Goal: Task Accomplishment & Management: Manage account settings

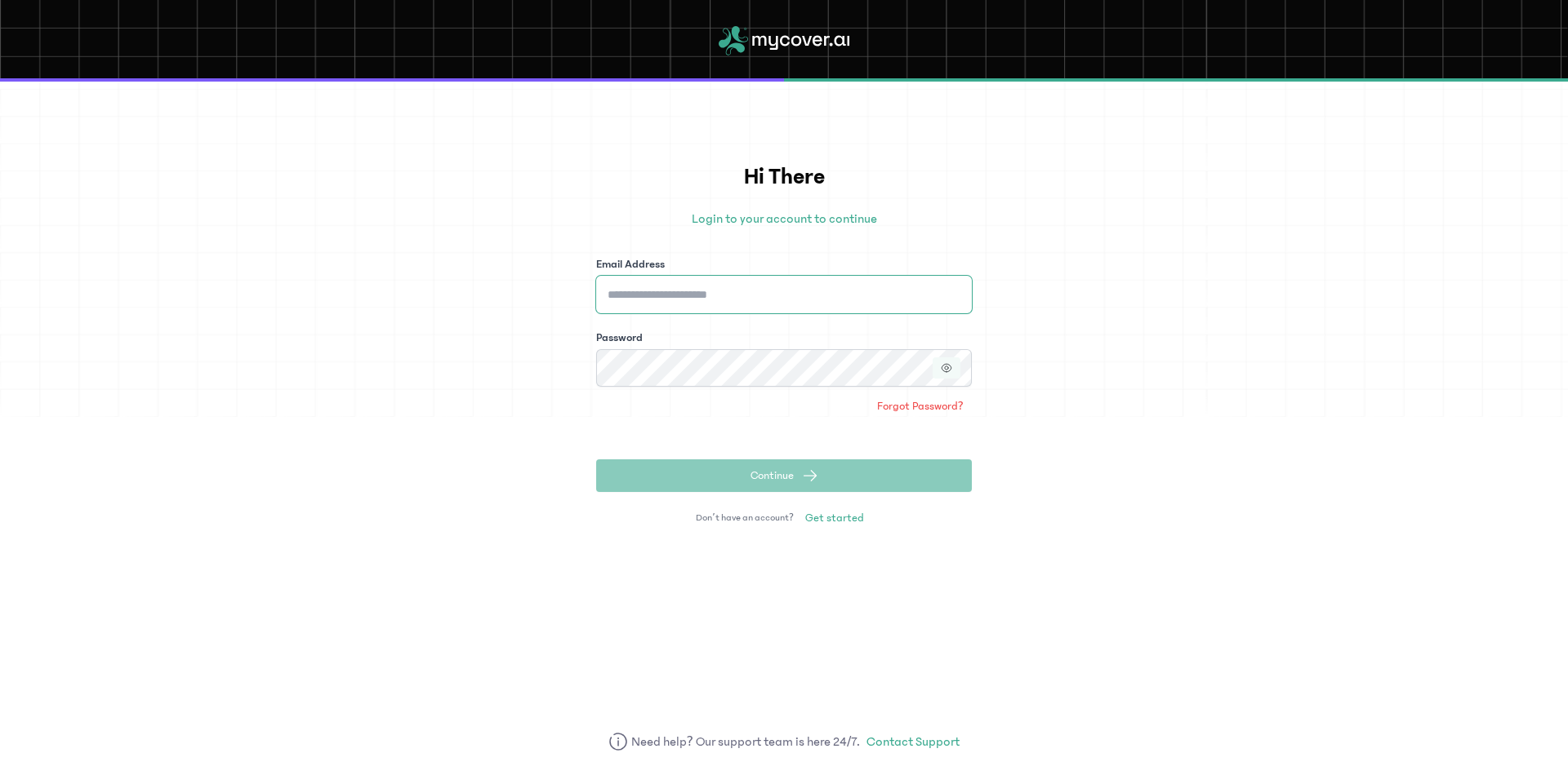
type input "**********"
click at [940, 366] on icon "button" at bounding box center [946, 367] width 11 height 11
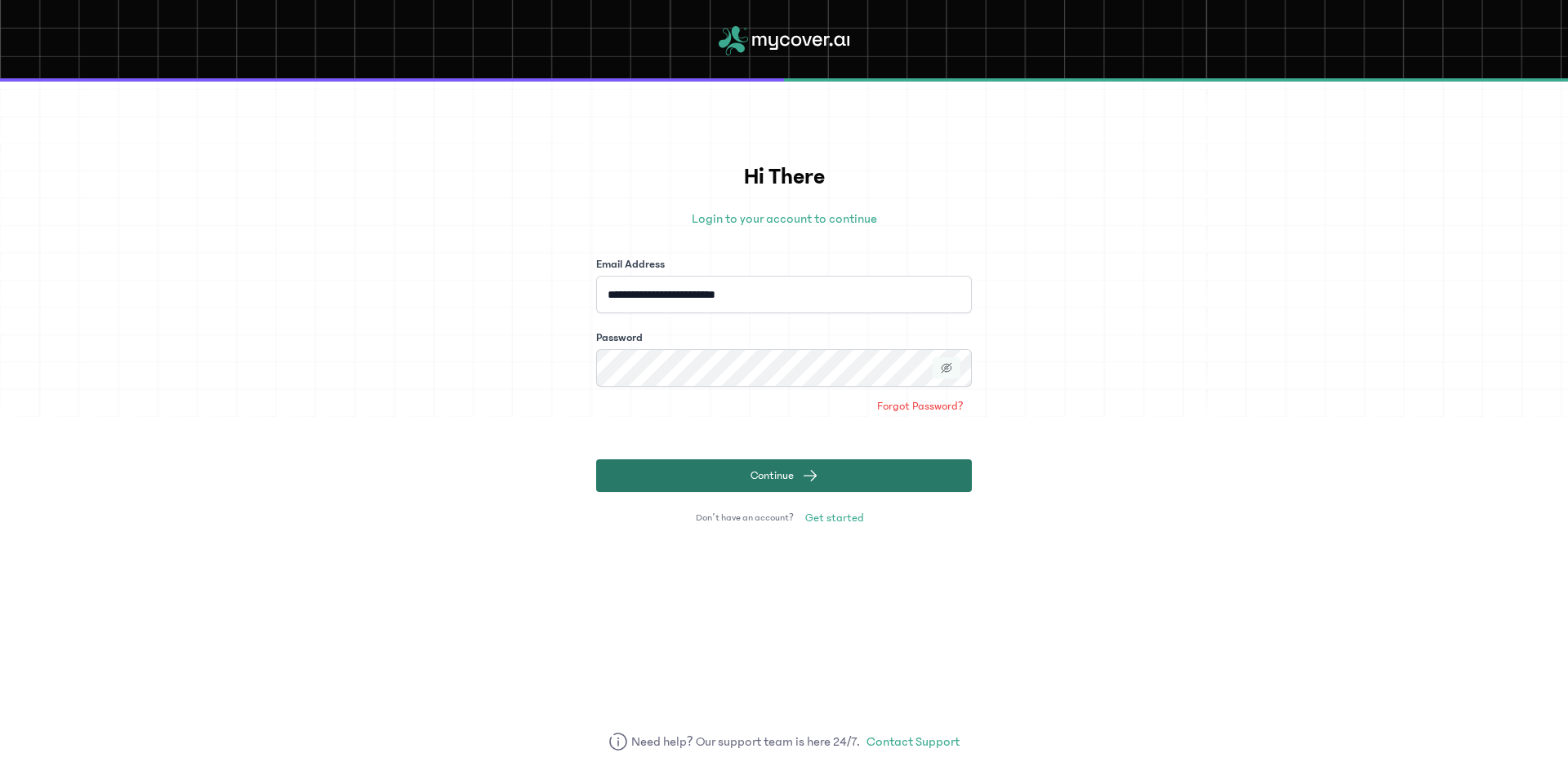
click at [784, 478] on span "Continue" at bounding box center [772, 475] width 43 height 16
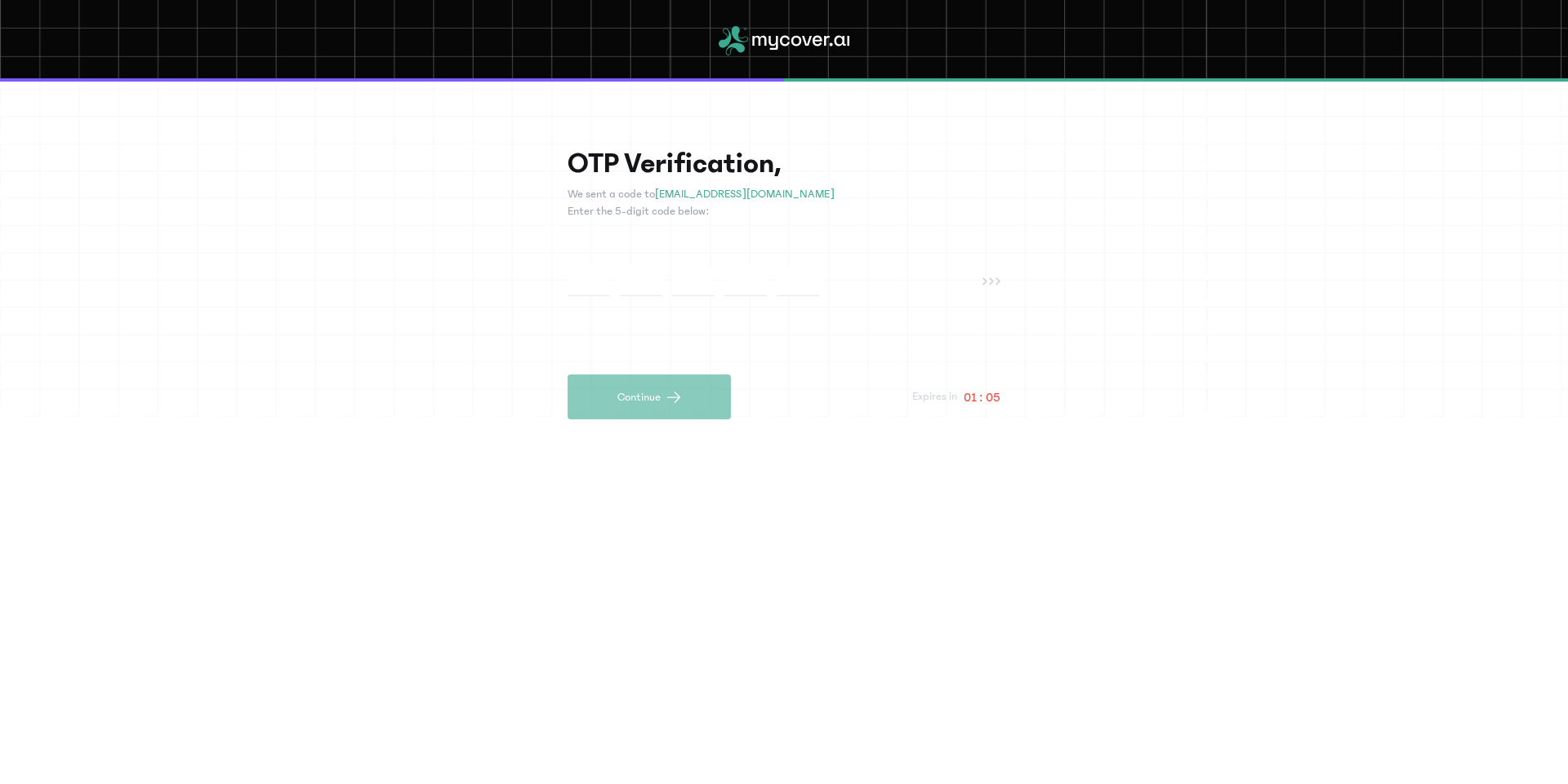
click at [633, 279] on input "text" at bounding box center [641, 281] width 42 height 31
paste input "*"
type input "*"
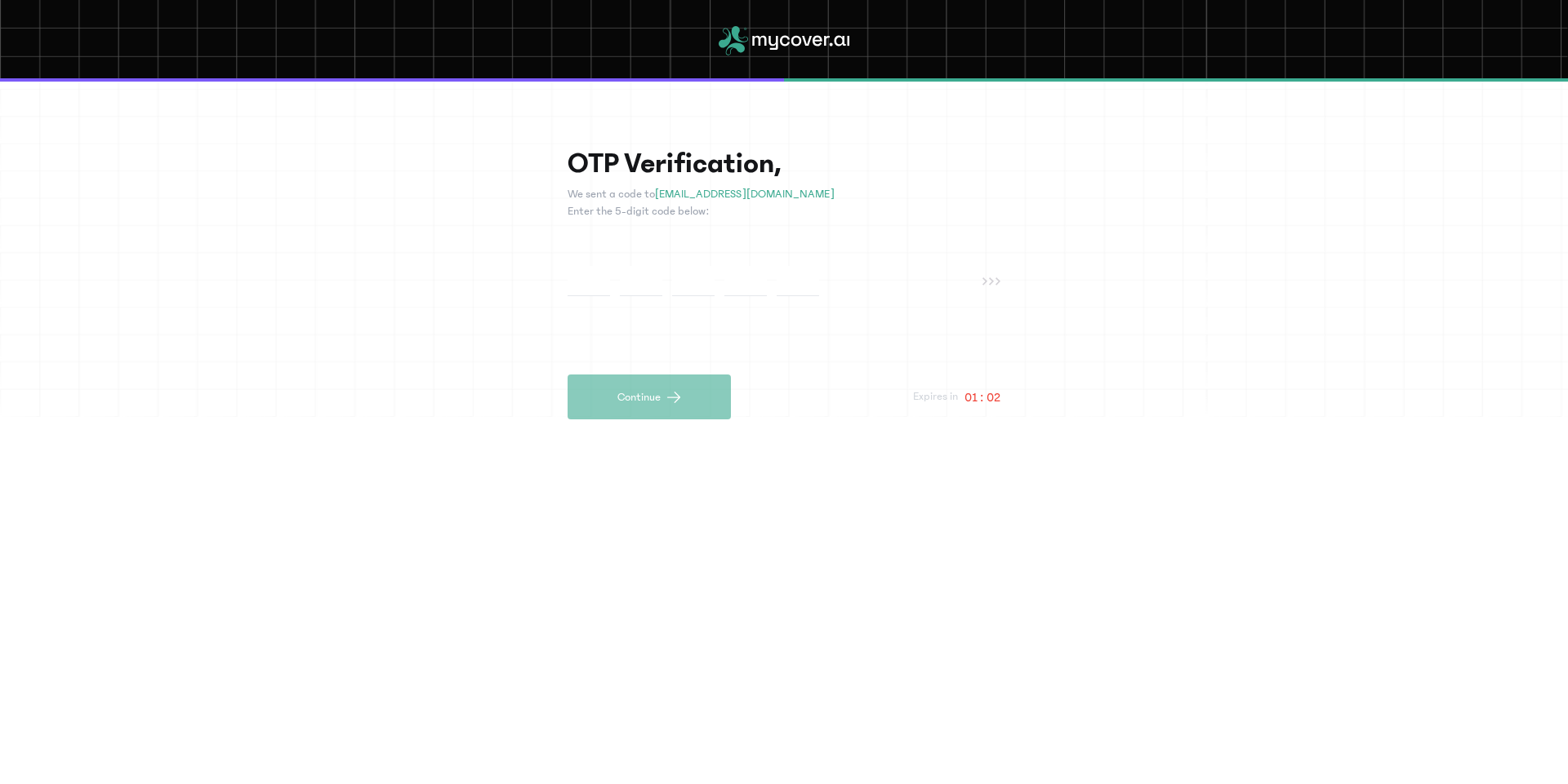
type input "*"
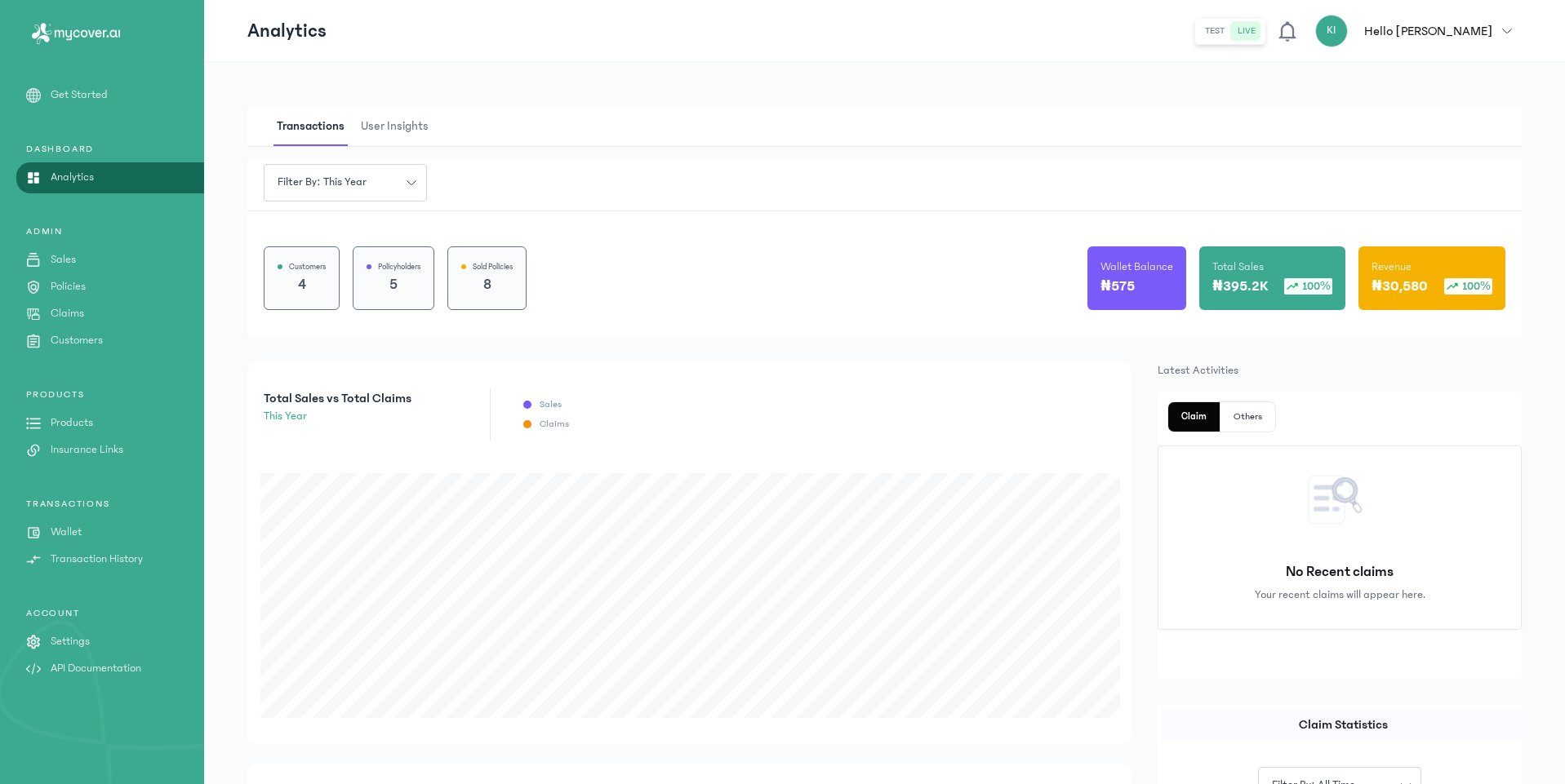
click at [77, 260] on link "Sales" at bounding box center [102, 260] width 204 height 17
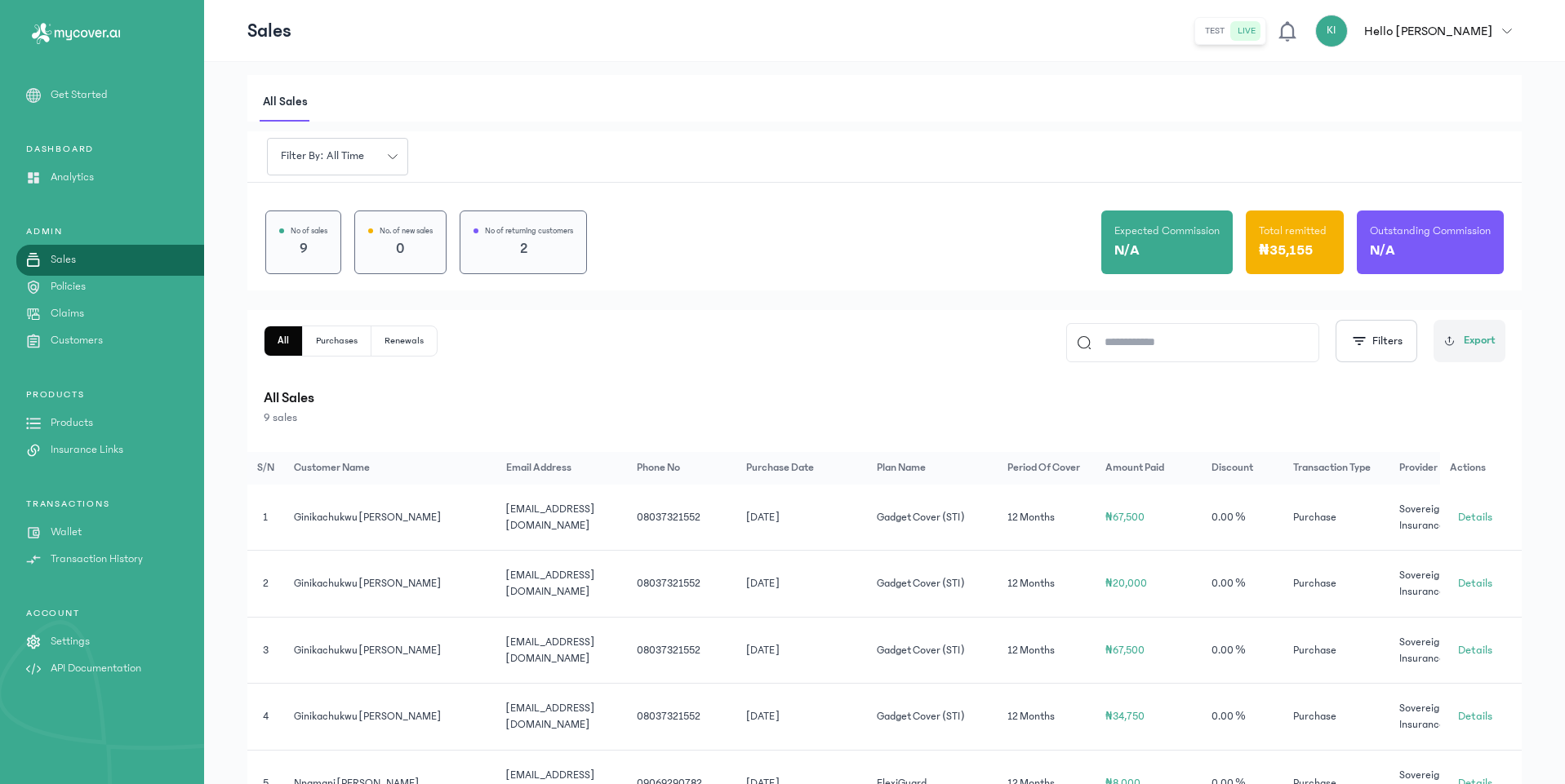
scroll to position [98, 0]
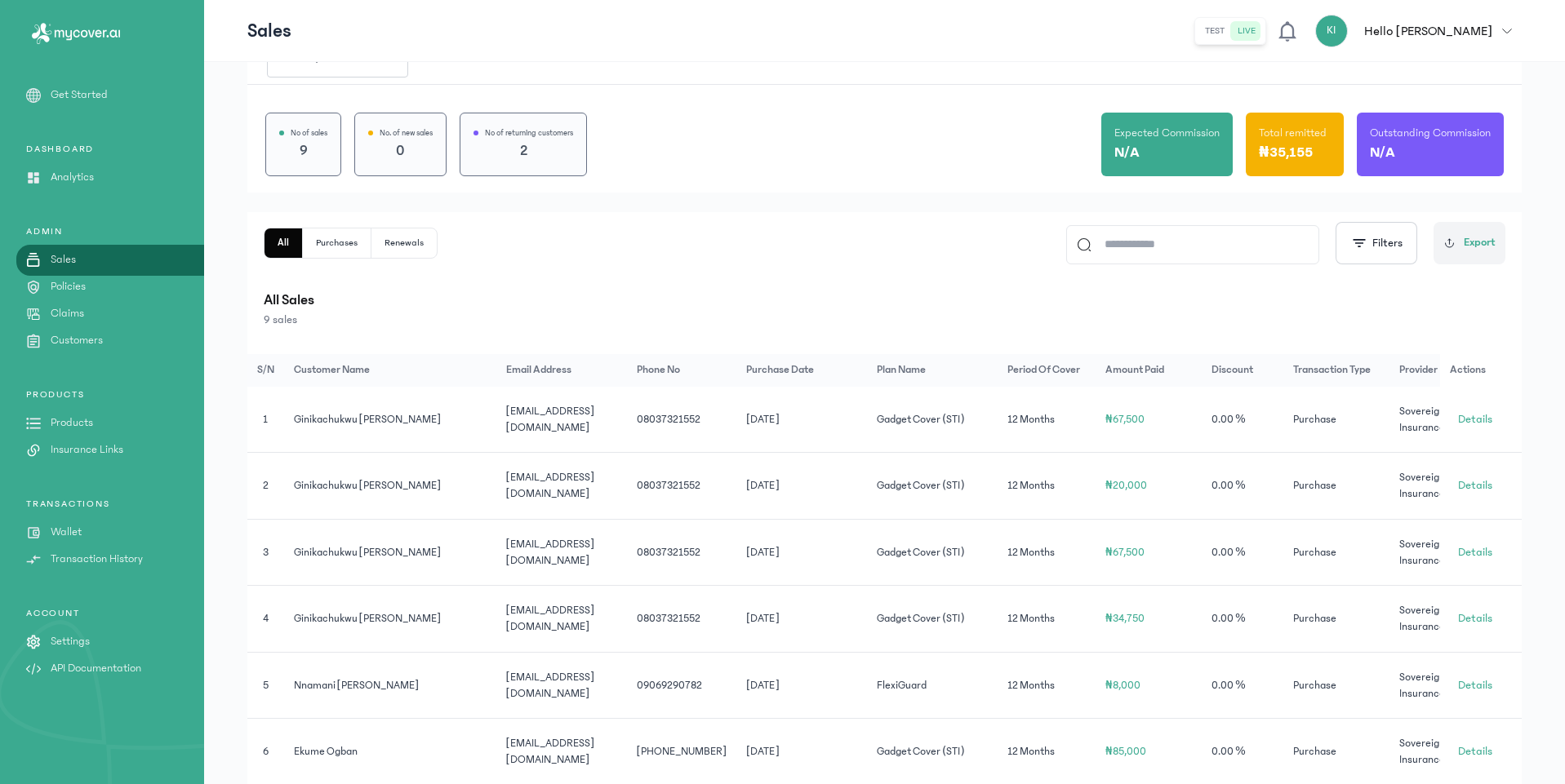
click at [73, 417] on p "Products" at bounding box center [72, 423] width 42 height 17
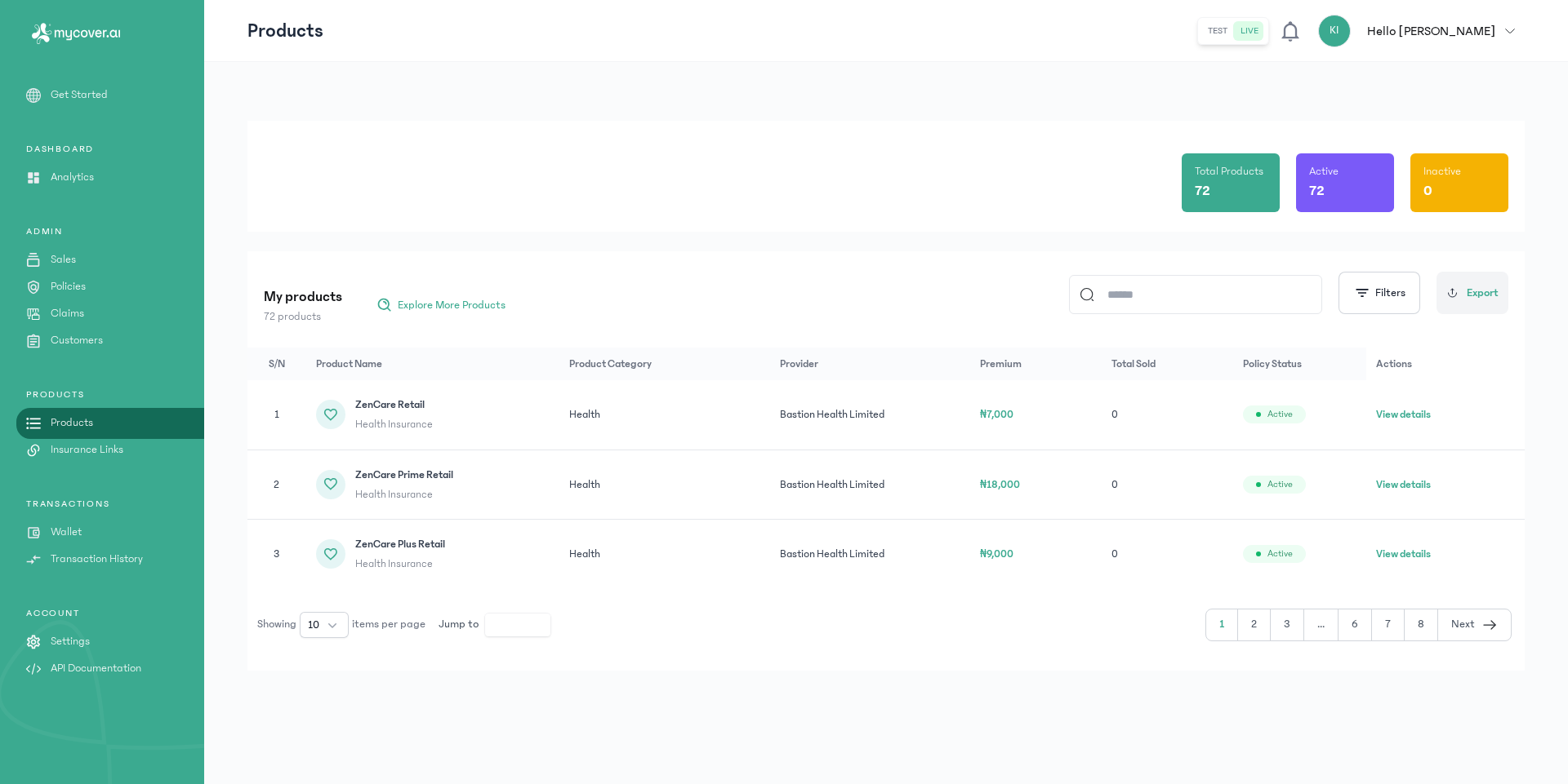
click at [92, 451] on p "Insurance Links" at bounding box center [87, 450] width 73 height 17
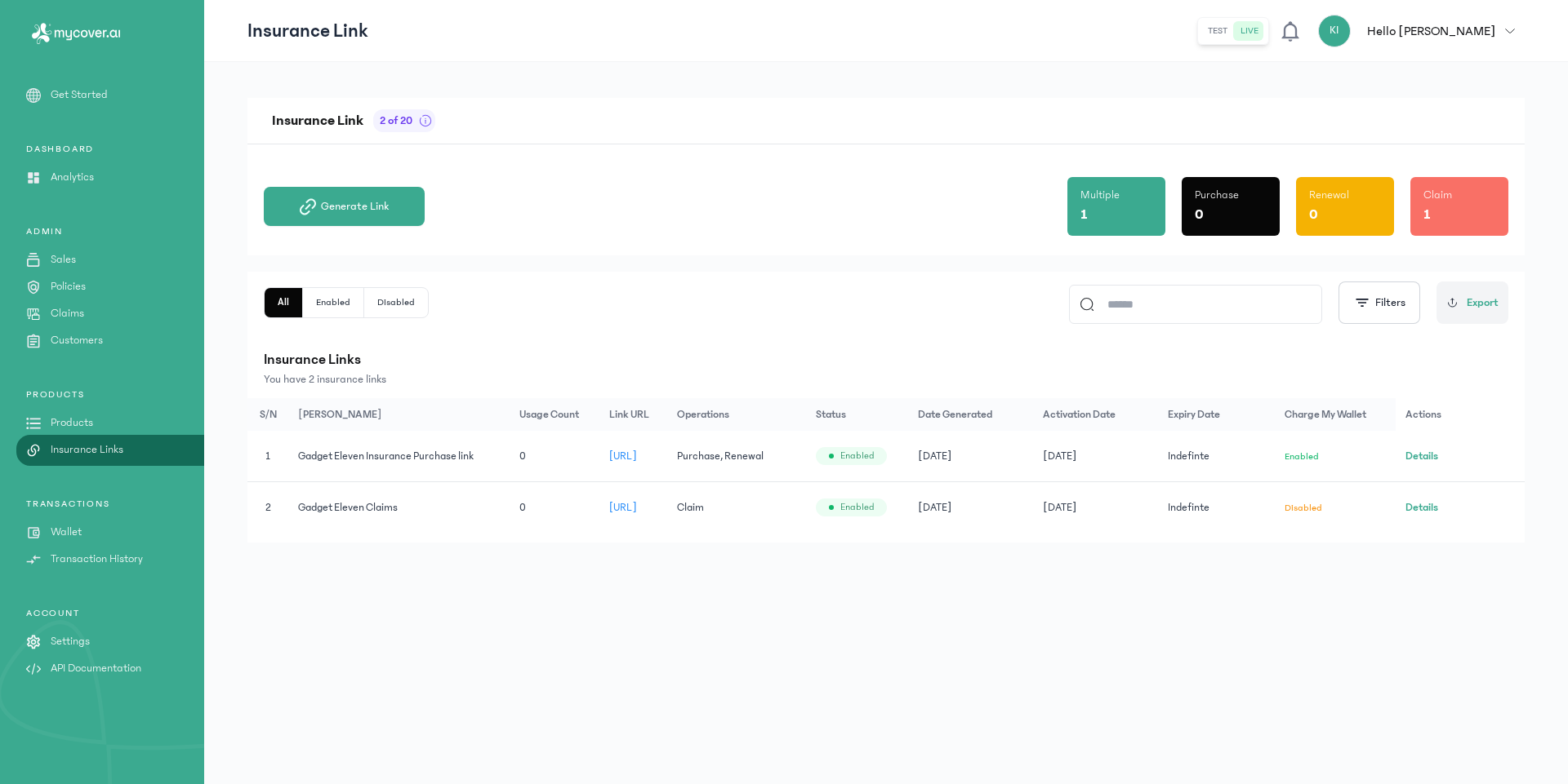
click at [637, 457] on span "[URL]" at bounding box center [622, 455] width 28 height 11
click at [64, 637] on p "Settings" at bounding box center [70, 642] width 39 height 17
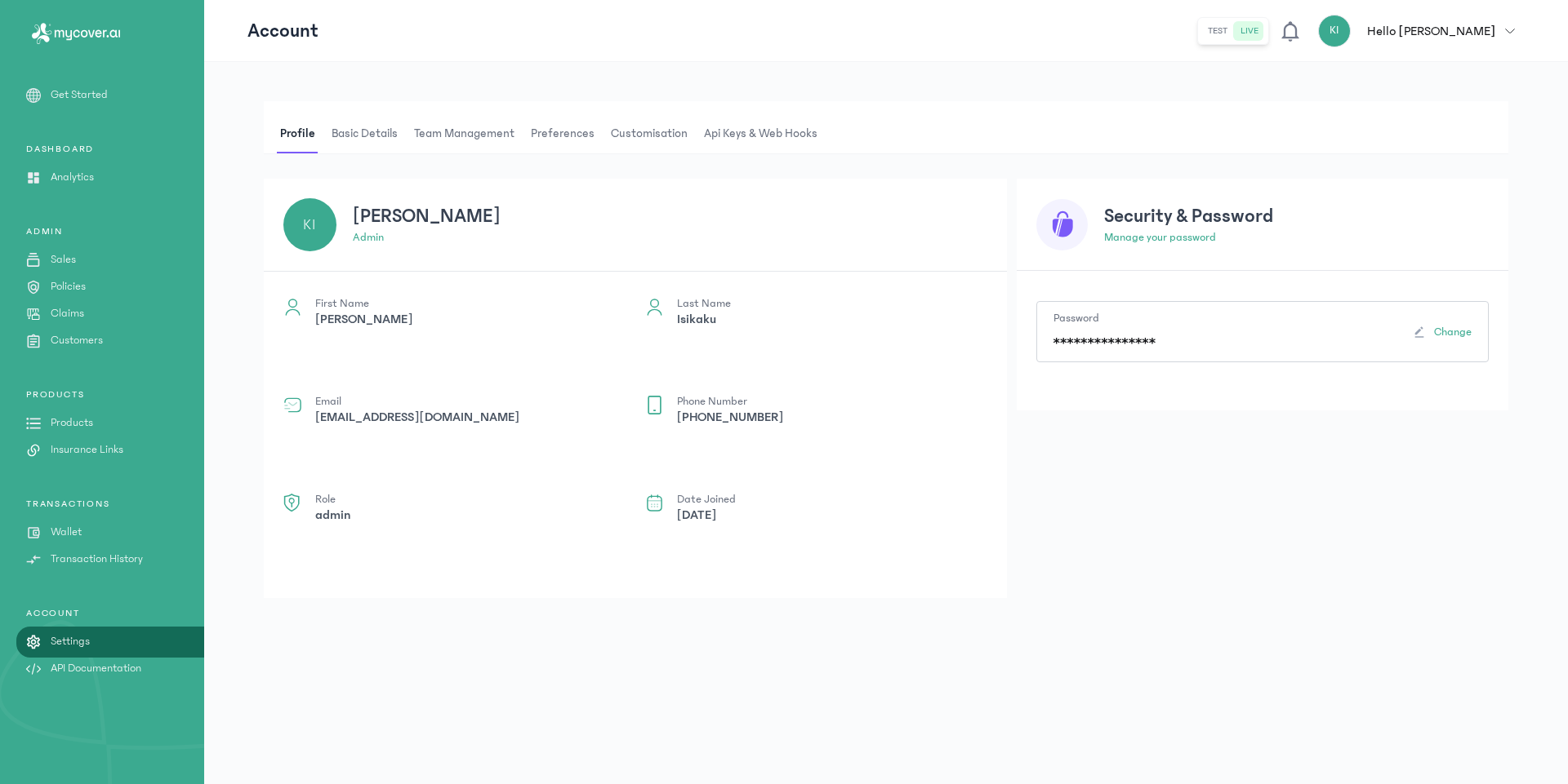
click at [637, 131] on span "Customisation" at bounding box center [649, 134] width 83 height 39
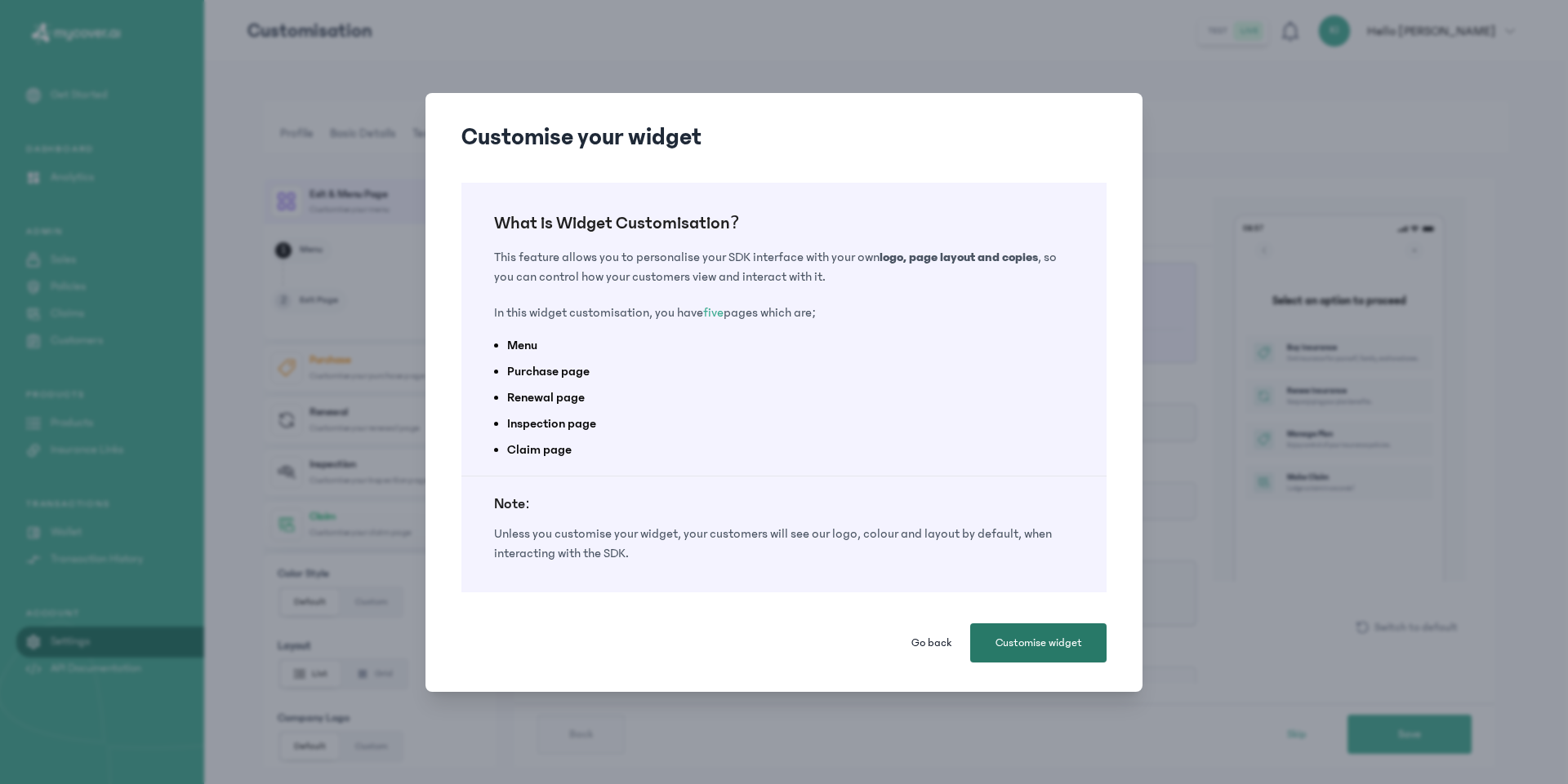
click at [1017, 642] on span "Customise widget" at bounding box center [1039, 642] width 86 height 16
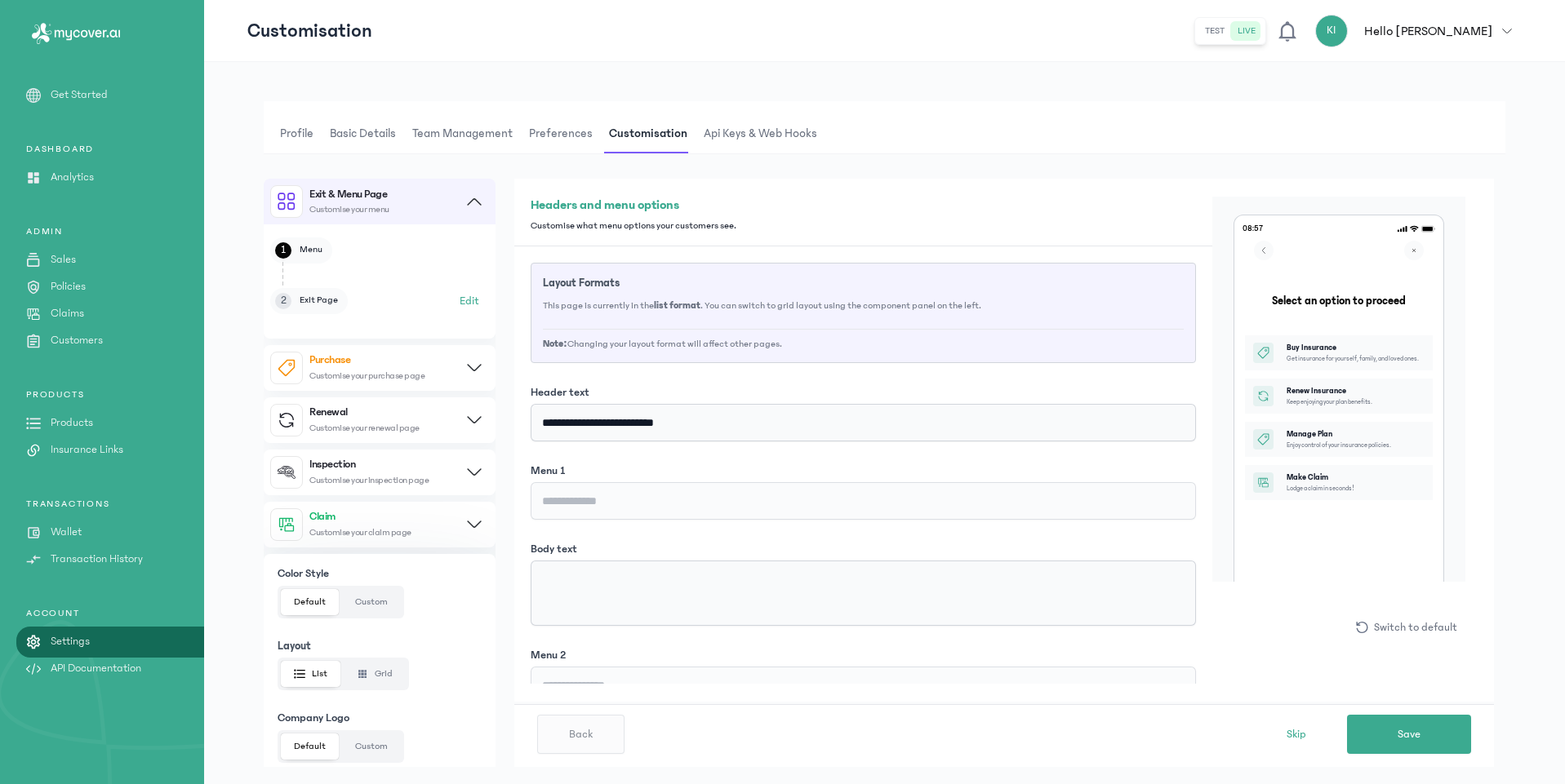
click at [935, 122] on div "Profile Basic details Team Management Preferences Customisation Api Keys & Web …" at bounding box center [884, 434] width 1241 height 666
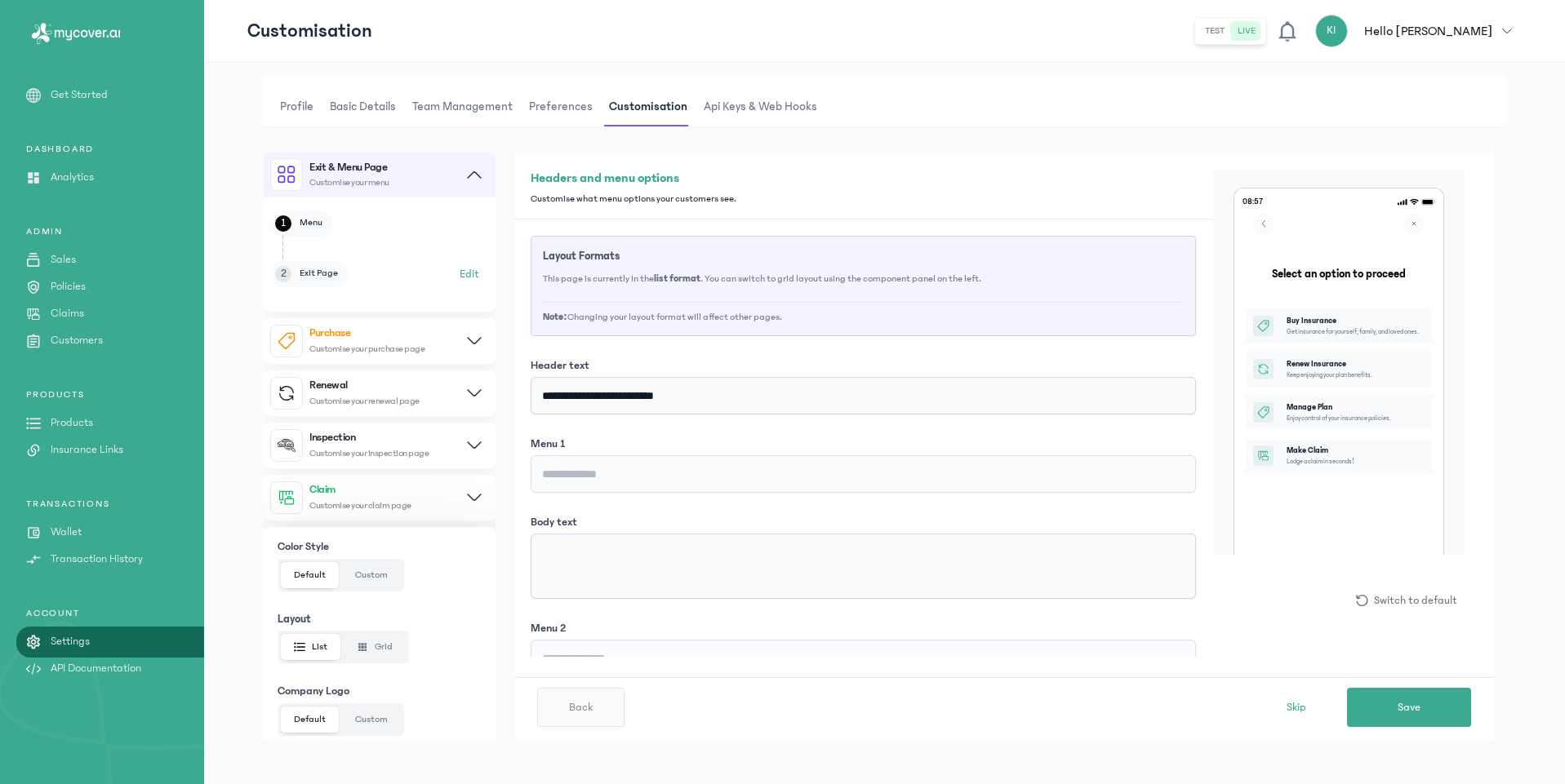
scroll to position [42, 0]
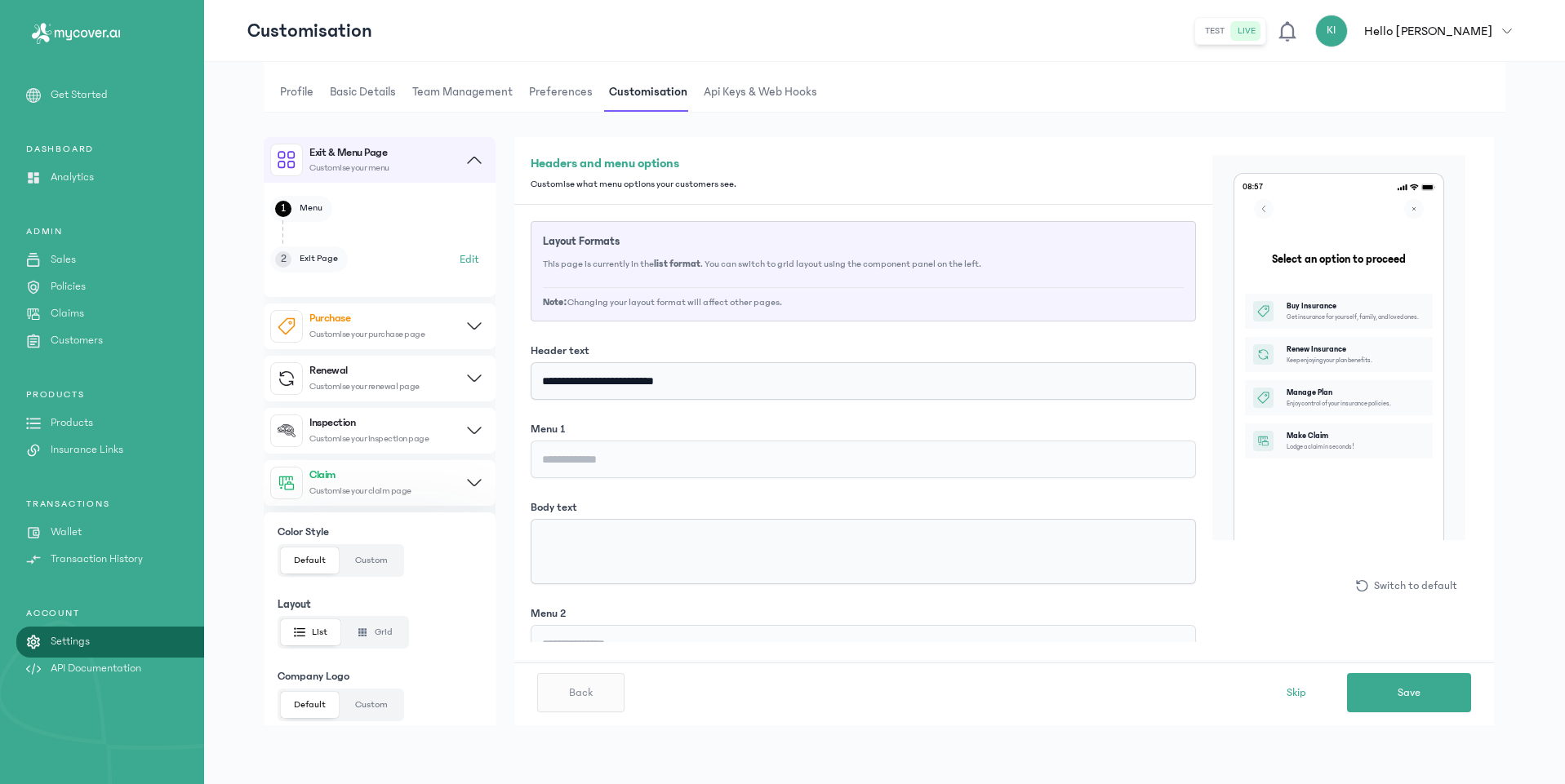
click at [474, 324] on icon at bounding box center [474, 325] width 14 height 8
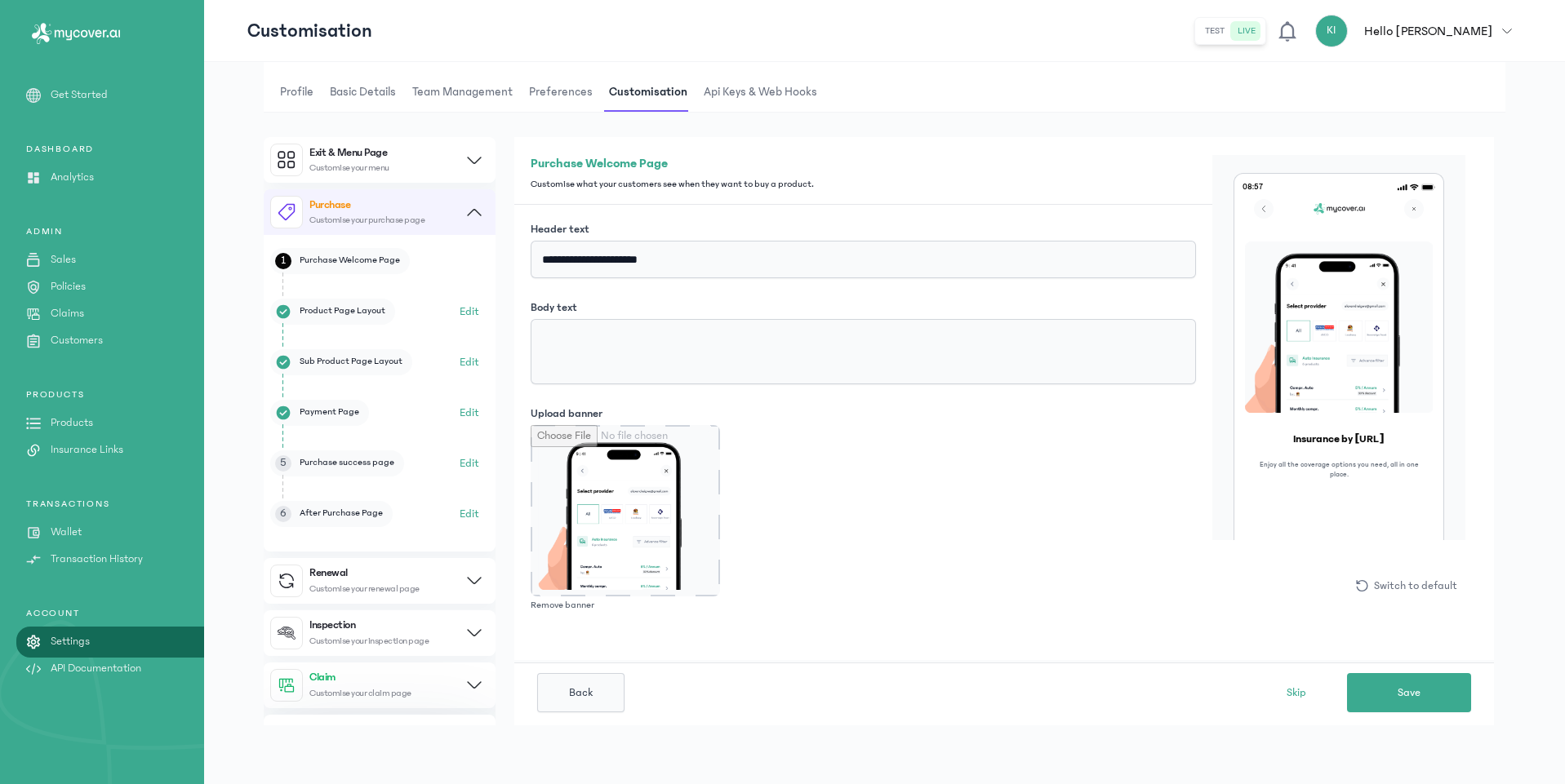
click at [470, 211] on icon at bounding box center [474, 212] width 14 height 8
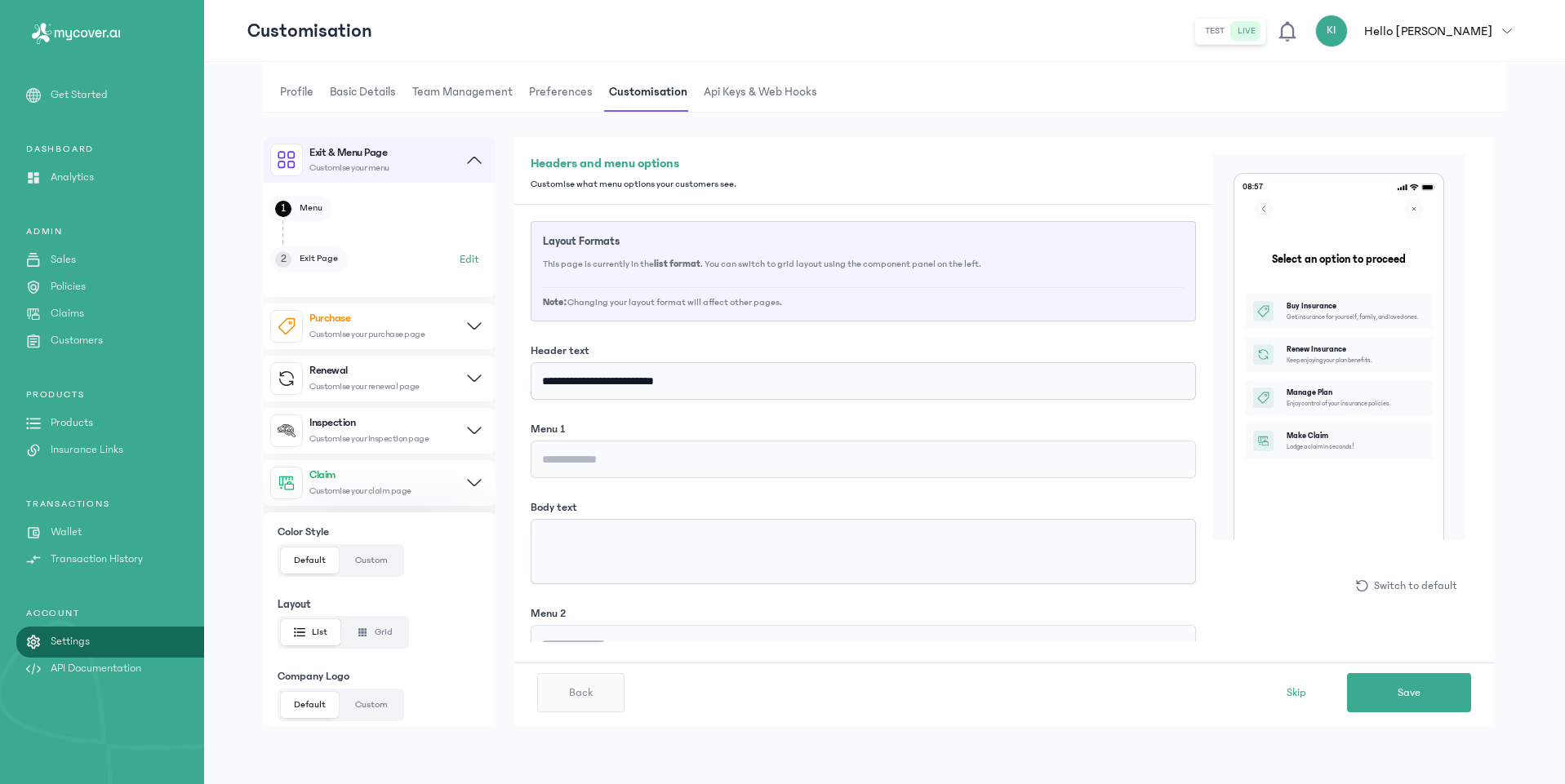
click at [473, 373] on button "Renewal Customise your renewal page" at bounding box center [379, 379] width 231 height 46
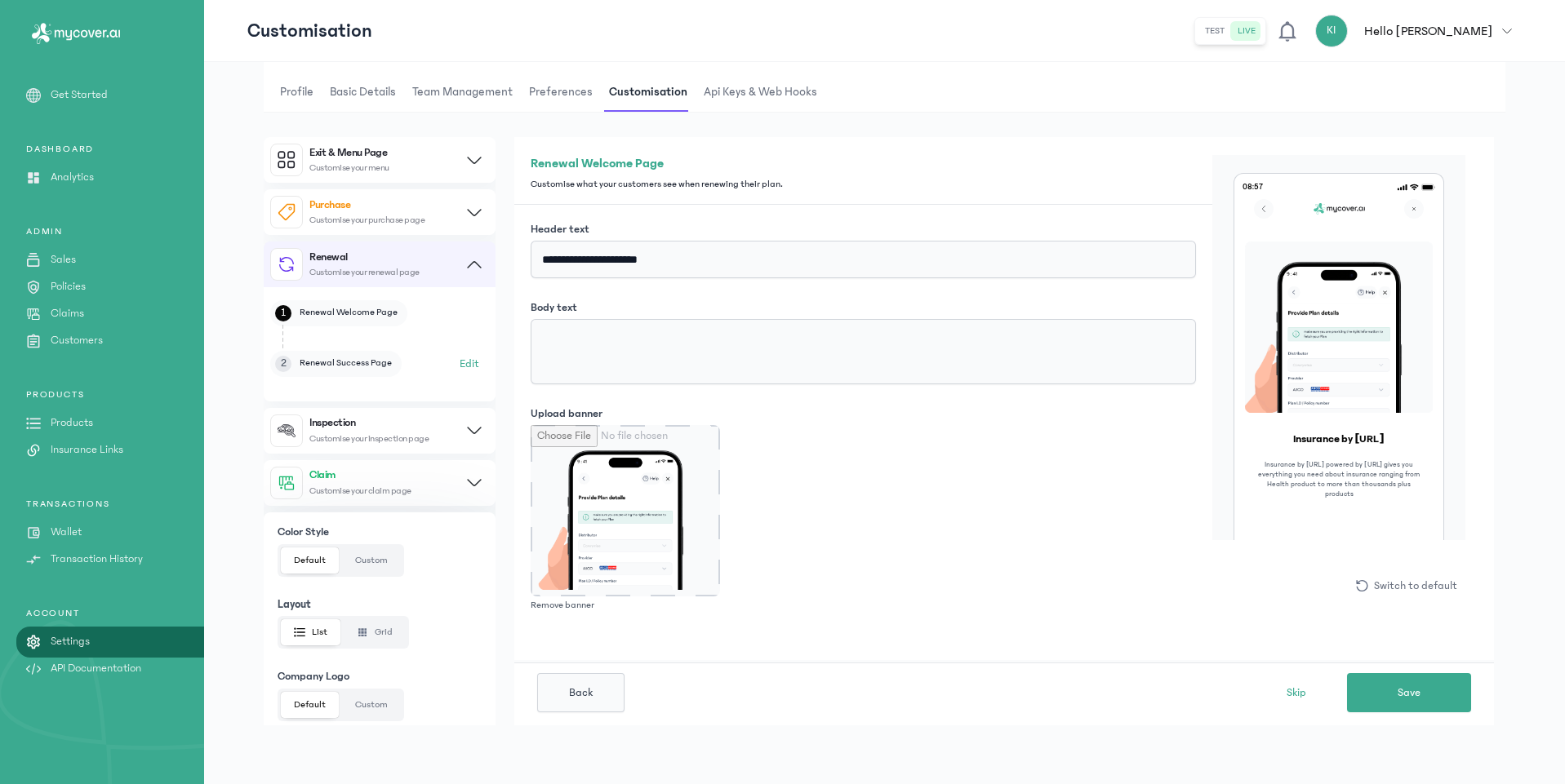
click at [472, 259] on button "Renewal Customise your renewal page" at bounding box center [379, 264] width 231 height 46
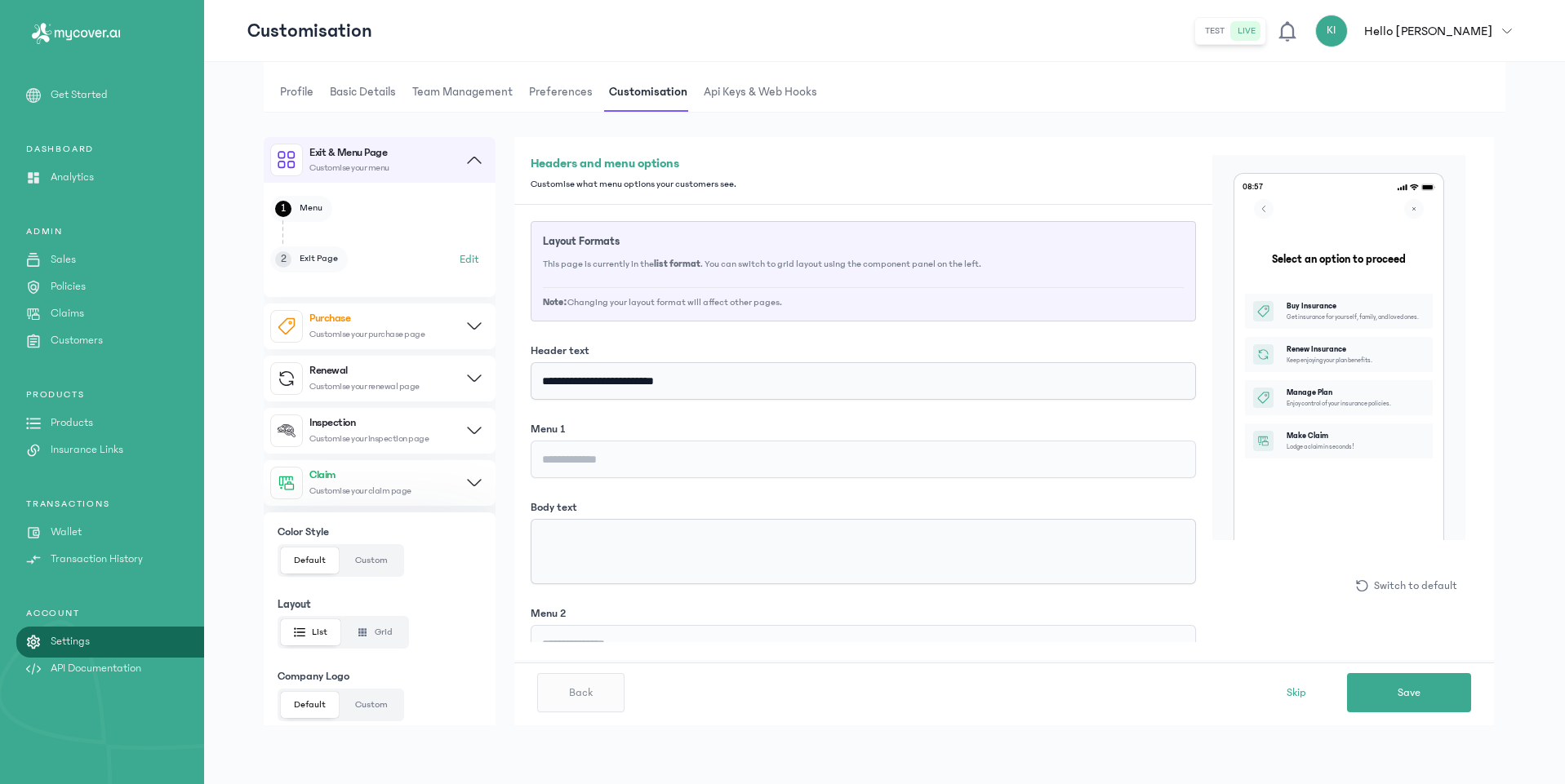
click at [466, 418] on button "Inspection Customise your inspection page" at bounding box center [379, 431] width 231 height 46
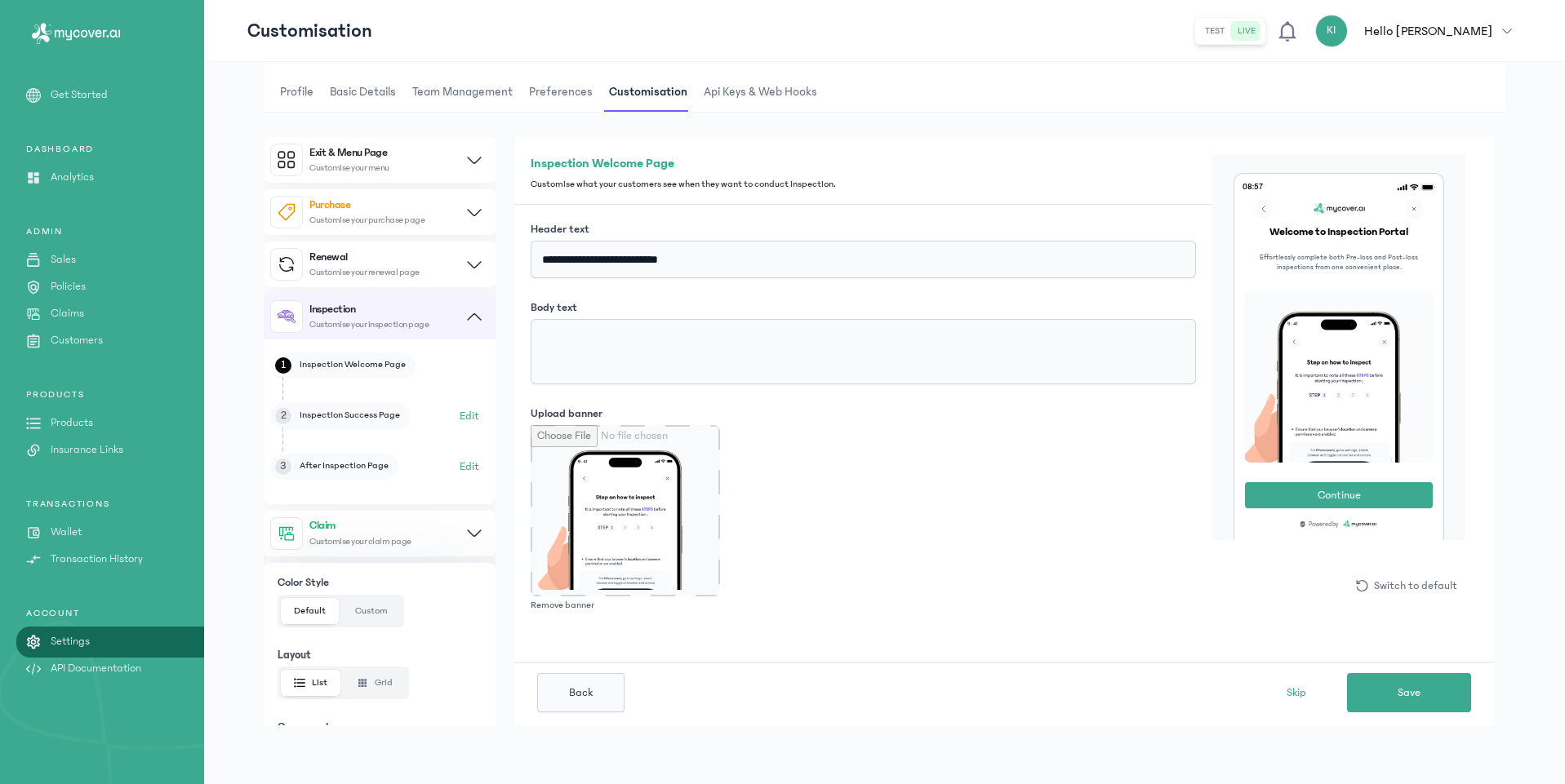
click at [471, 314] on icon at bounding box center [474, 316] width 13 height 6
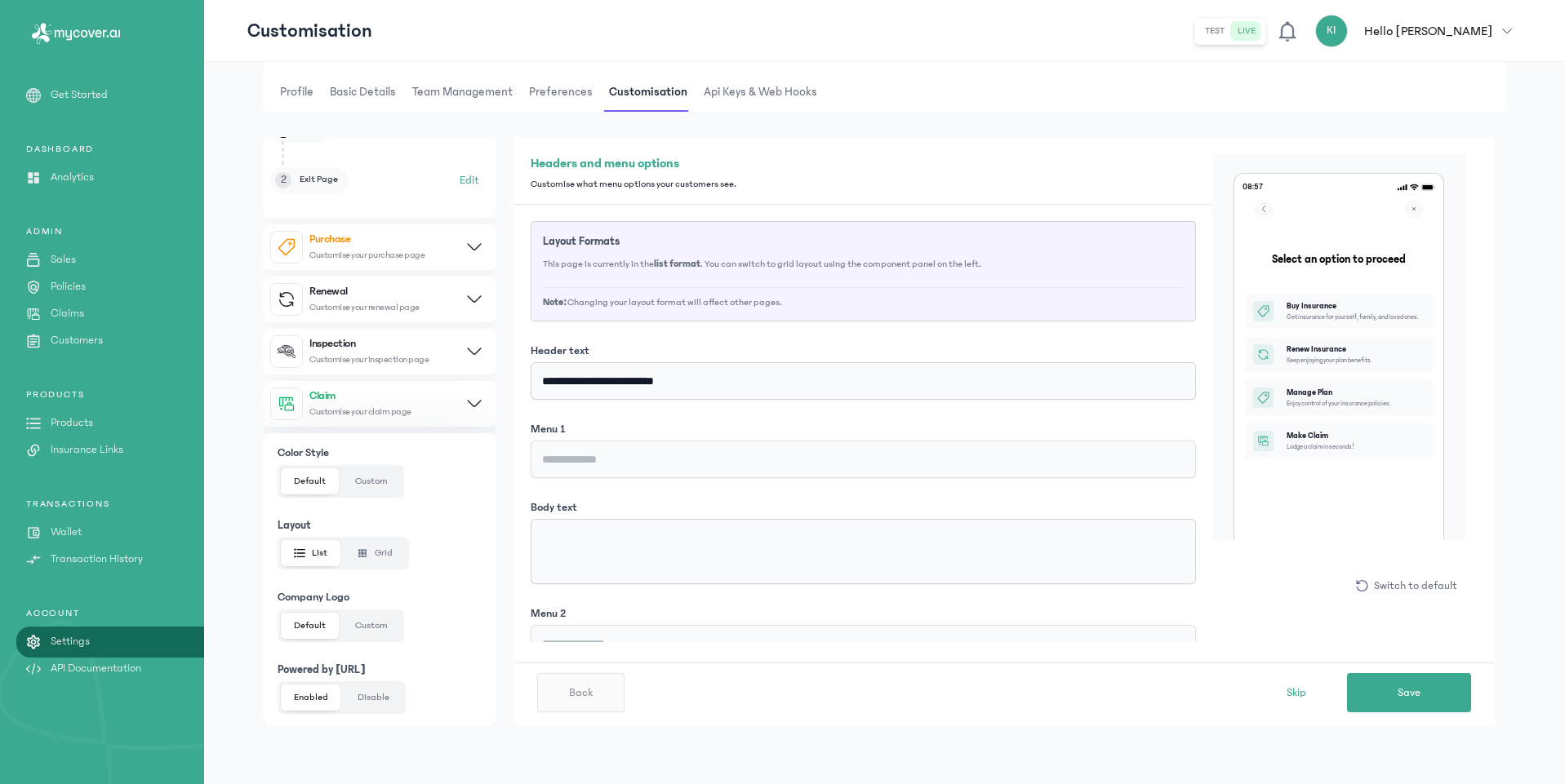
click at [378, 627] on button "Custom" at bounding box center [370, 626] width 58 height 26
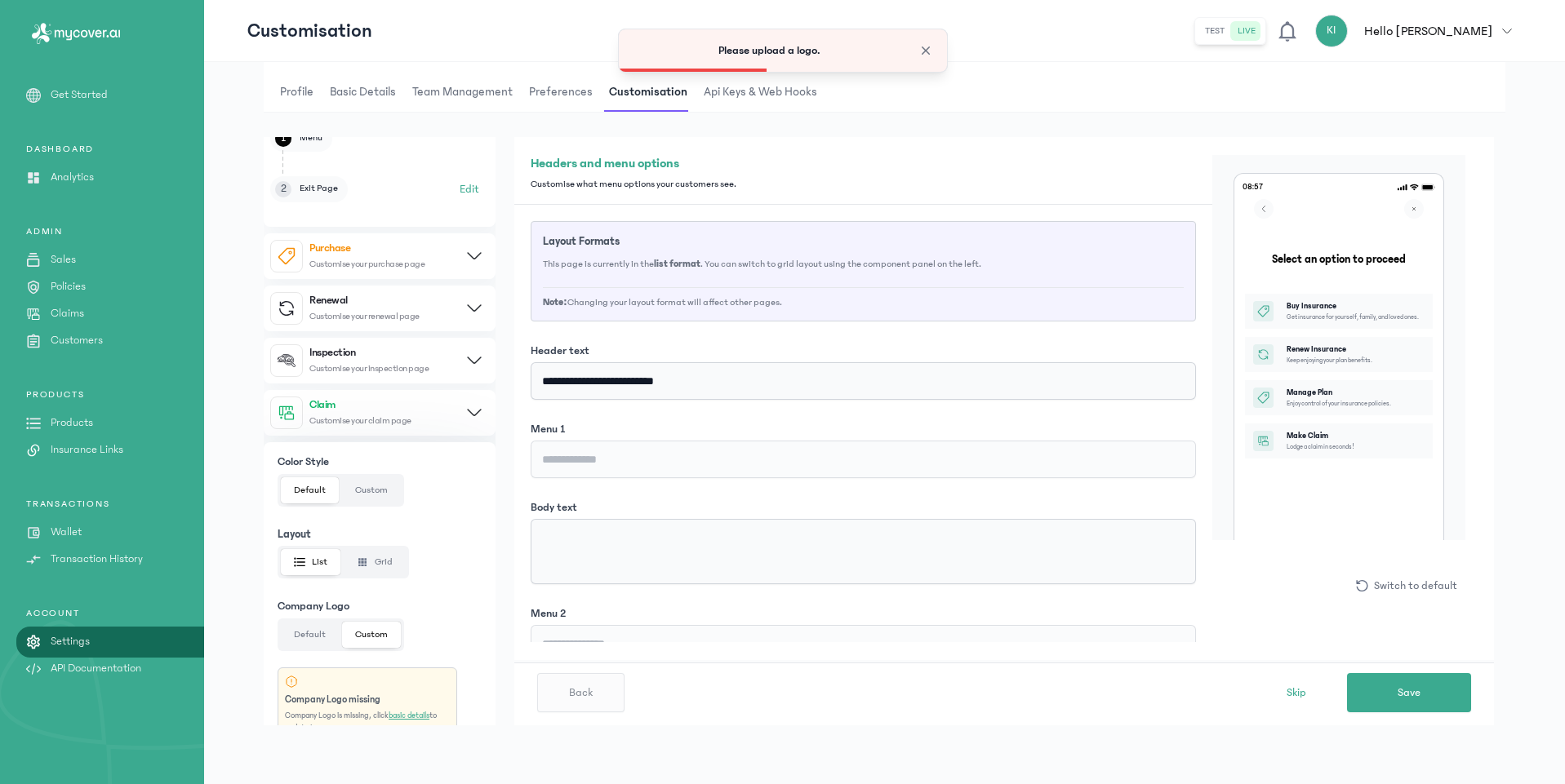
scroll to position [170, 0]
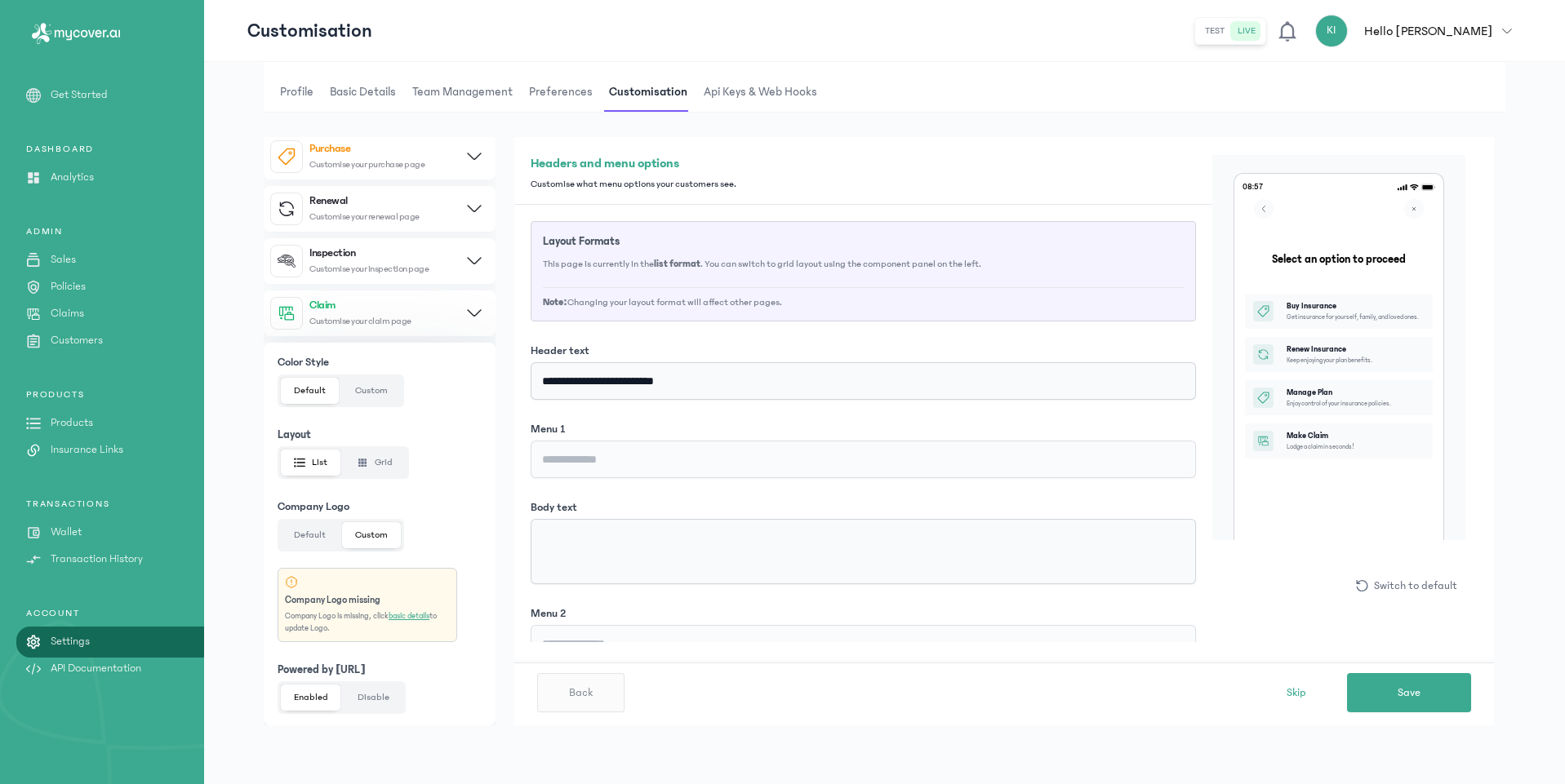
click at [380, 541] on button "Custom" at bounding box center [370, 535] width 58 height 26
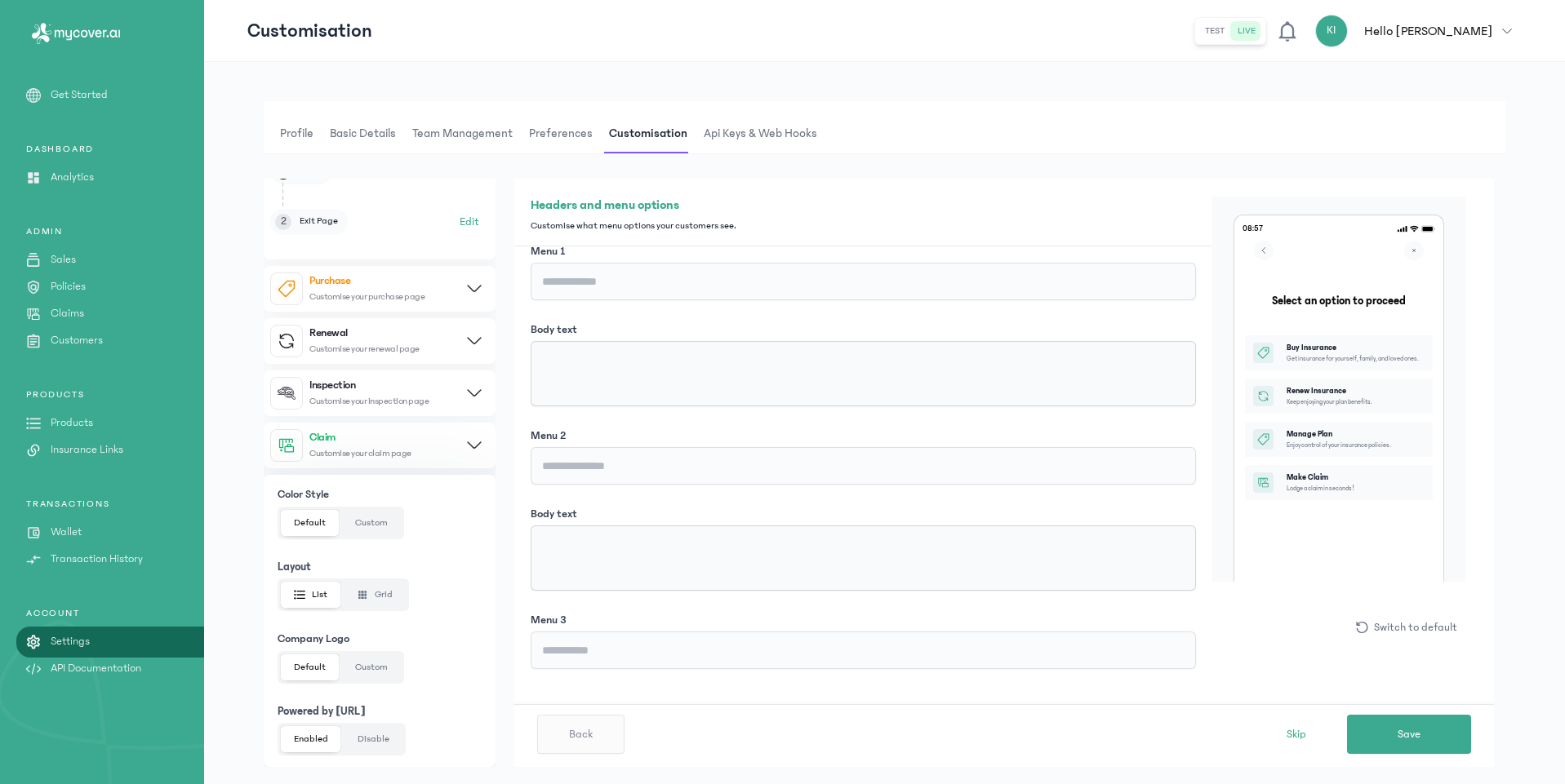
scroll to position [0, 0]
